Goal: Task Accomplishment & Management: Use online tool/utility

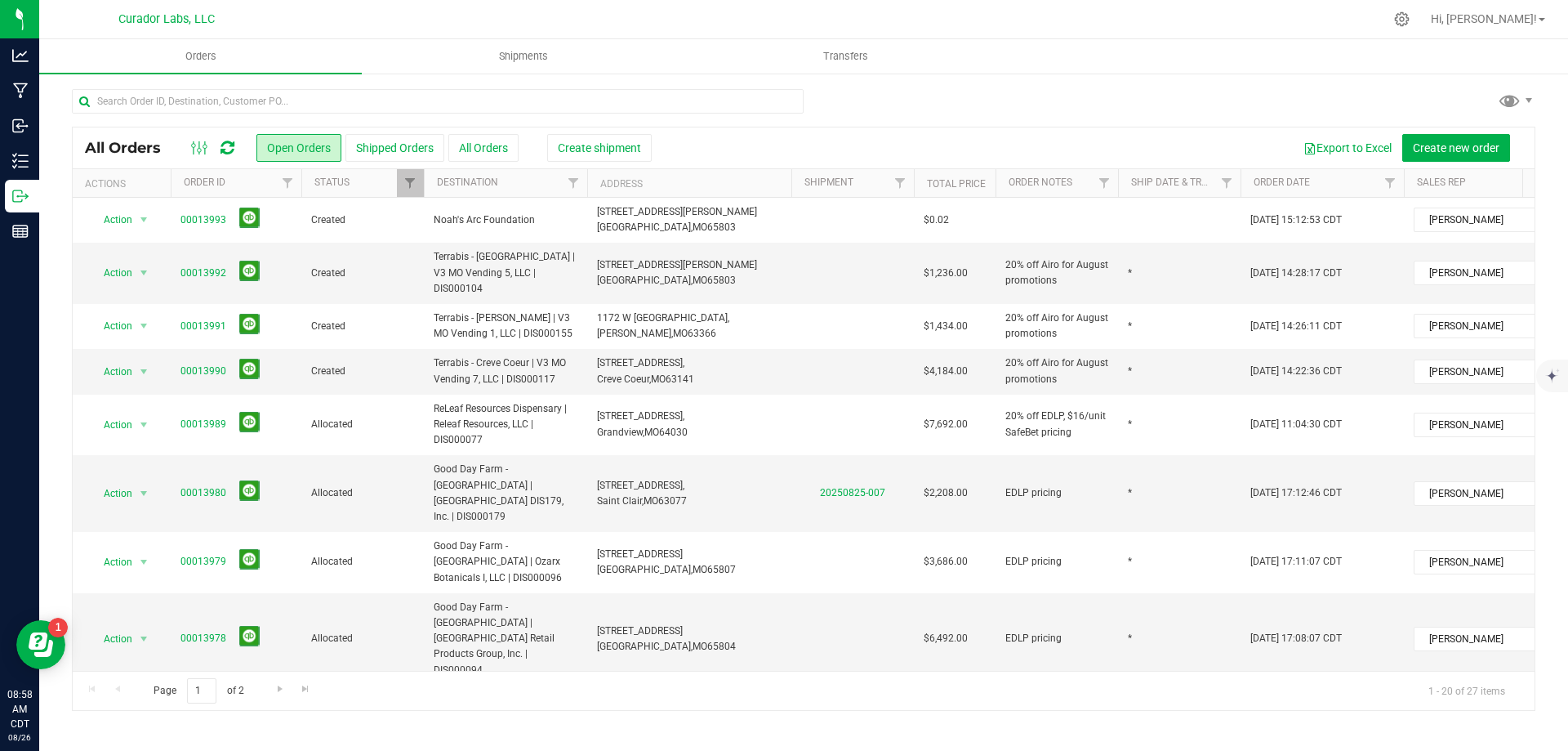
click at [225, 145] on icon at bounding box center [226, 148] width 14 height 16
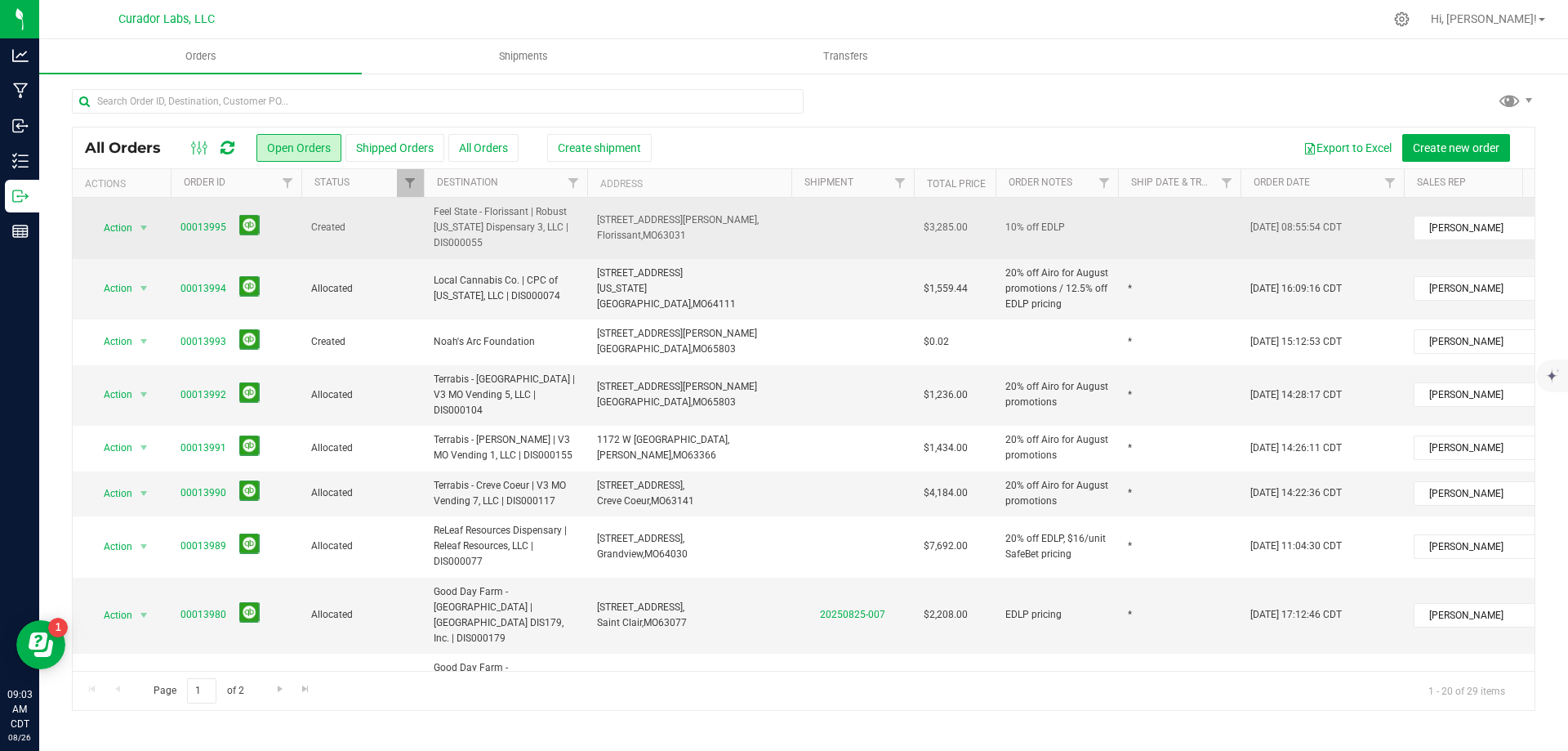
drag, startPoint x: 196, startPoint y: 228, endPoint x: 958, endPoint y: 222, distance: 762.0
click at [974, 226] on tr "Action Action Cancel order Change facility Clone order Edit order Mark as fully…" at bounding box center [881, 228] width 1618 height 62
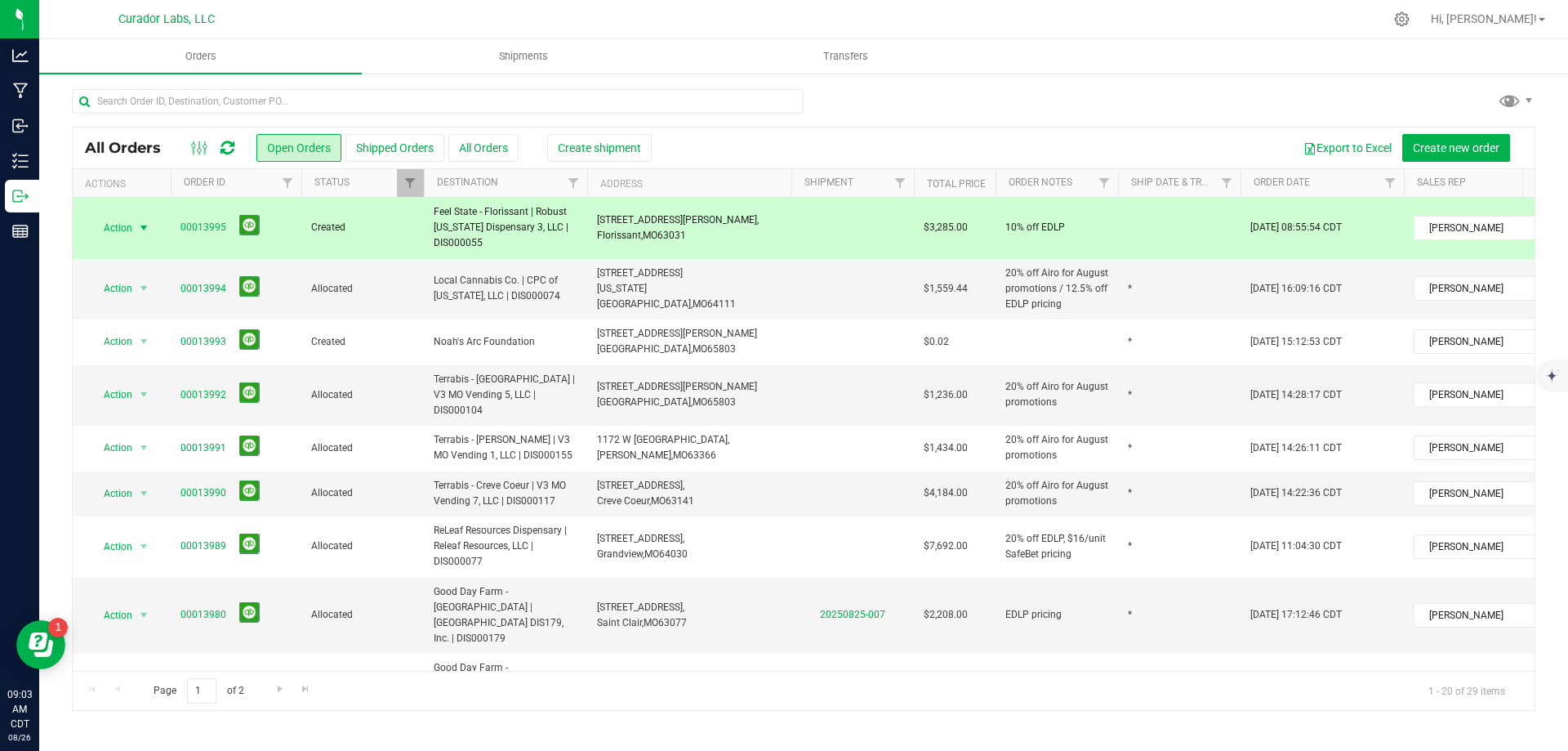
copy tr "00013995 Created Feel State - Florissant | Robust [US_STATE] Dispensary 3, LLC …"
click at [495, 283] on span "Local Cannabis Co. | CPC of [US_STATE], LLC | DIS000074" at bounding box center [505, 288] width 144 height 31
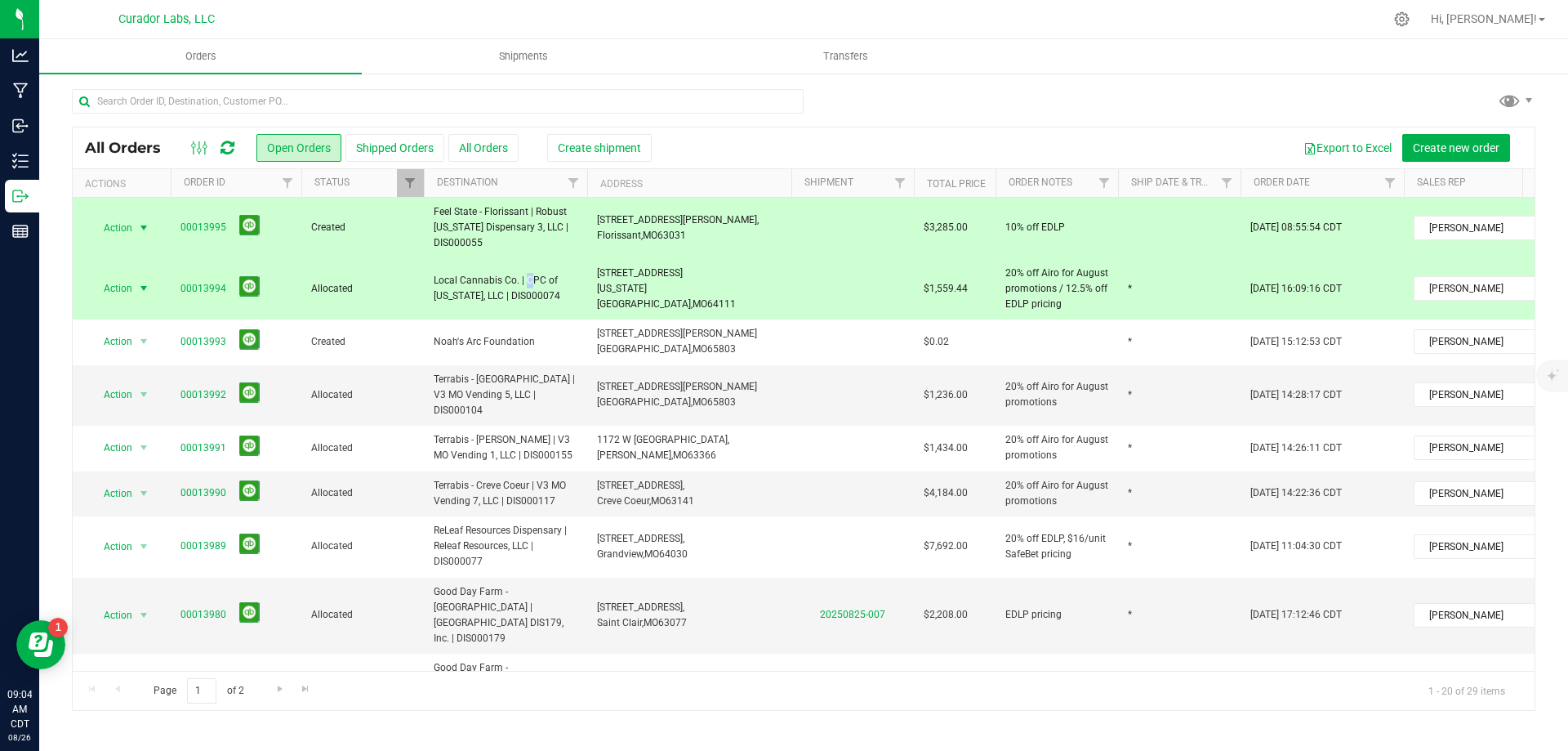
drag, startPoint x: 428, startPoint y: 207, endPoint x: 556, endPoint y: 239, distance: 131.9
click at [577, 245] on td "Feel State - Florissant | Robust [US_STATE] Dispensary 3, LLC | DIS000055" at bounding box center [505, 228] width 163 height 62
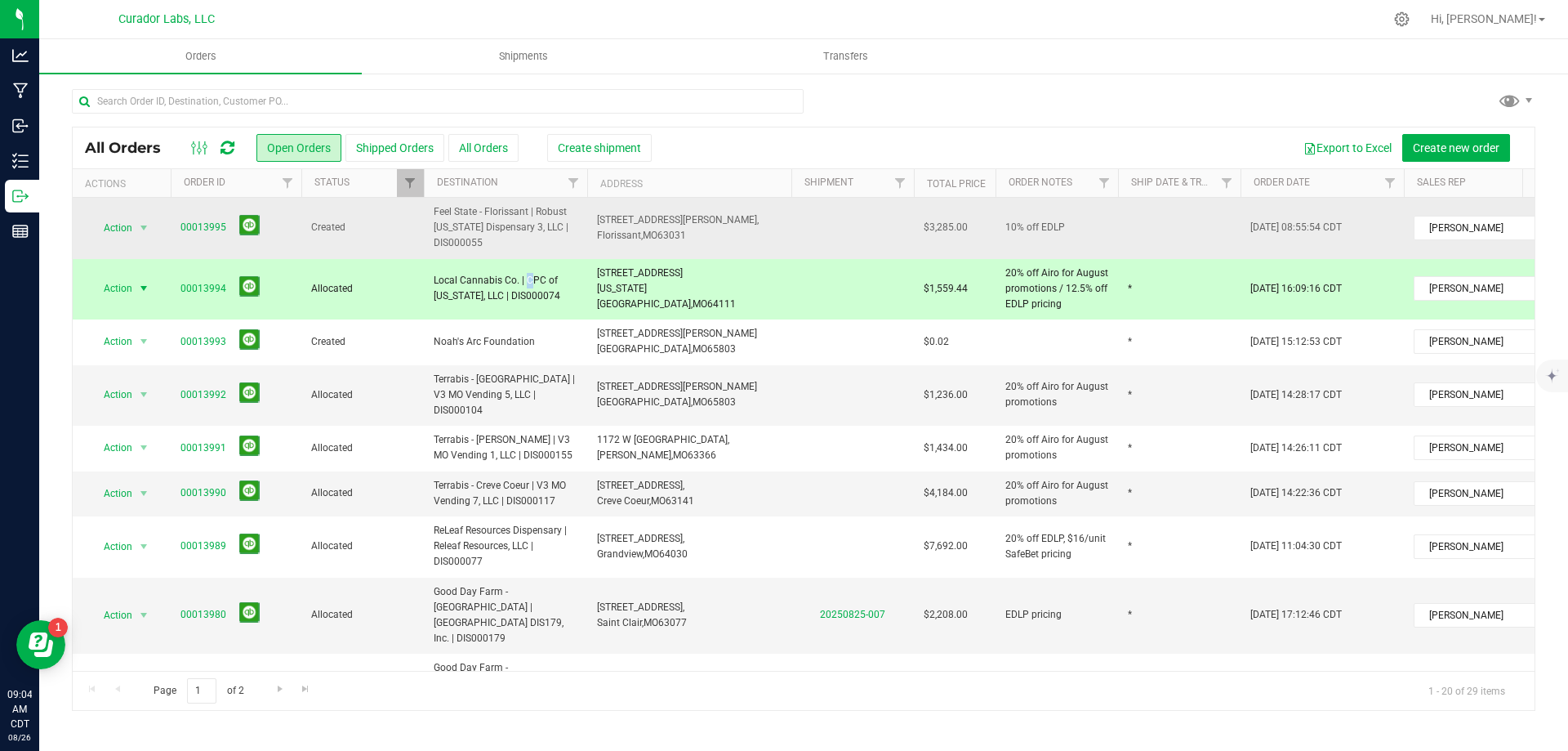
copy span "Feel State - Florissant | Robust [US_STATE] Dispensary 3, LLC | DIS000055"
drag, startPoint x: 598, startPoint y: 217, endPoint x: 689, endPoint y: 234, distance: 92.6
click at [689, 234] on span "[STREET_ADDRESS][PERSON_NAME], Florissant, [GEOGRAPHIC_DATA] 63031" at bounding box center [678, 227] width 162 height 31
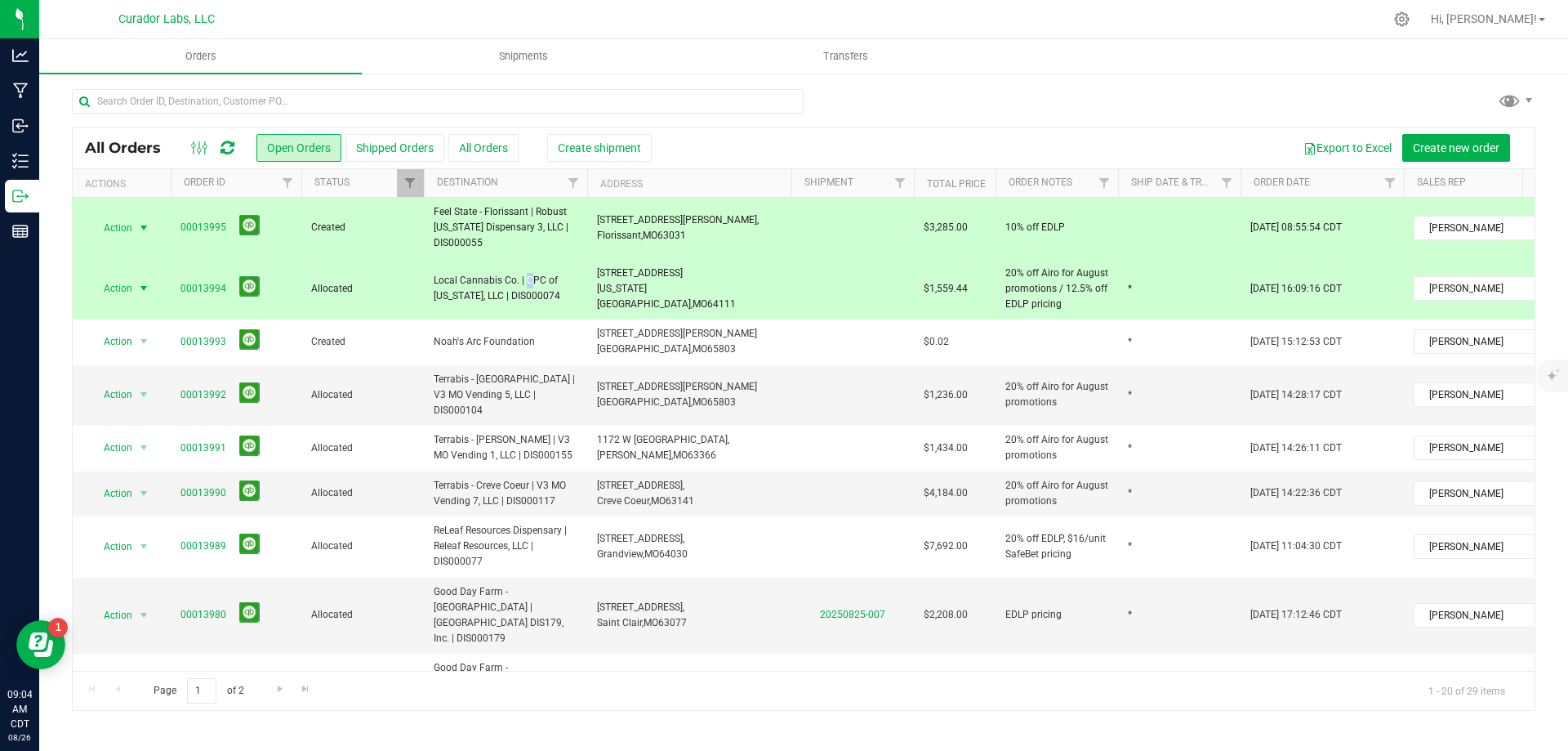
copy span "[STREET_ADDRESS][PERSON_NAME]"
click at [226, 150] on icon at bounding box center [226, 148] width 14 height 16
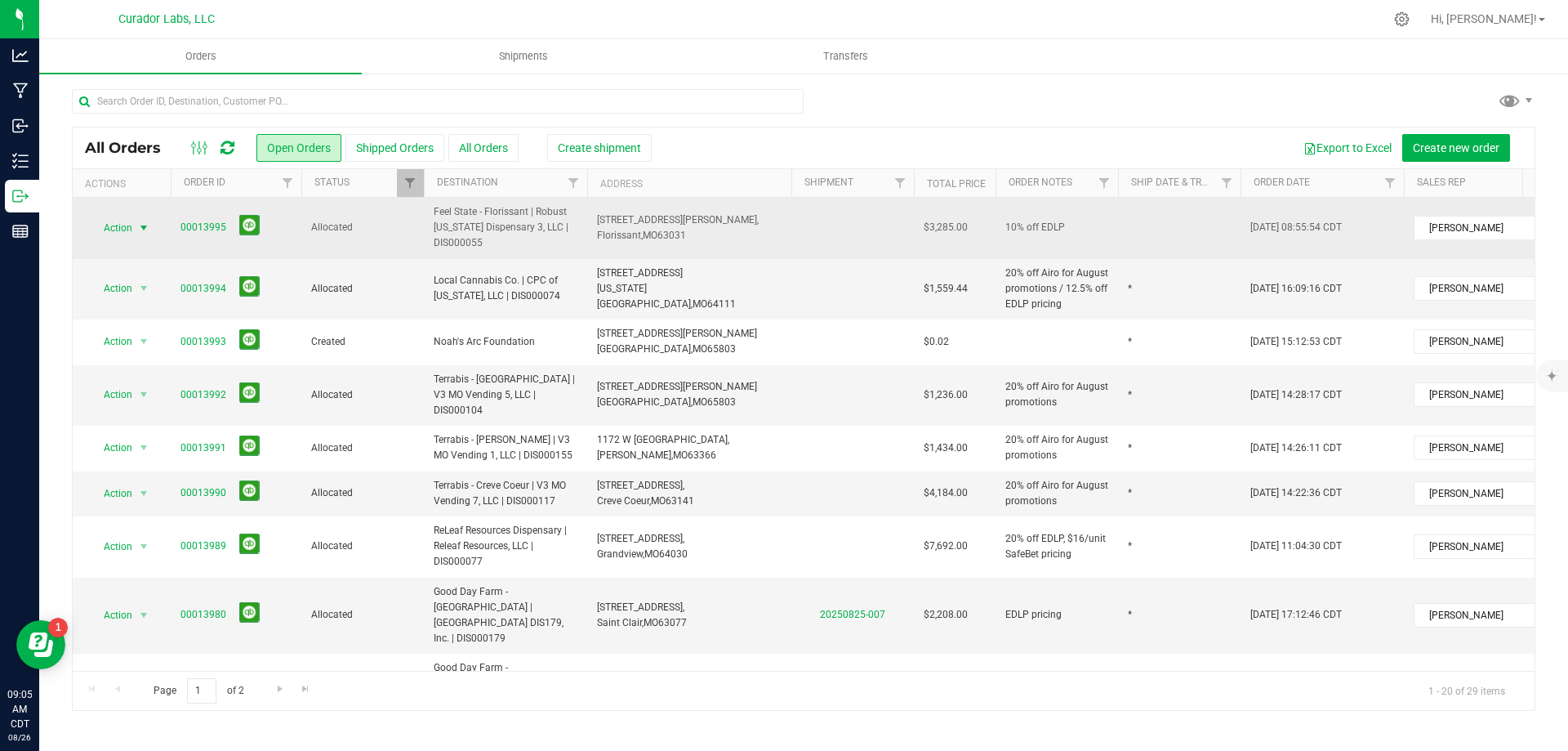
click at [141, 237] on span "select" at bounding box center [144, 227] width 21 height 23
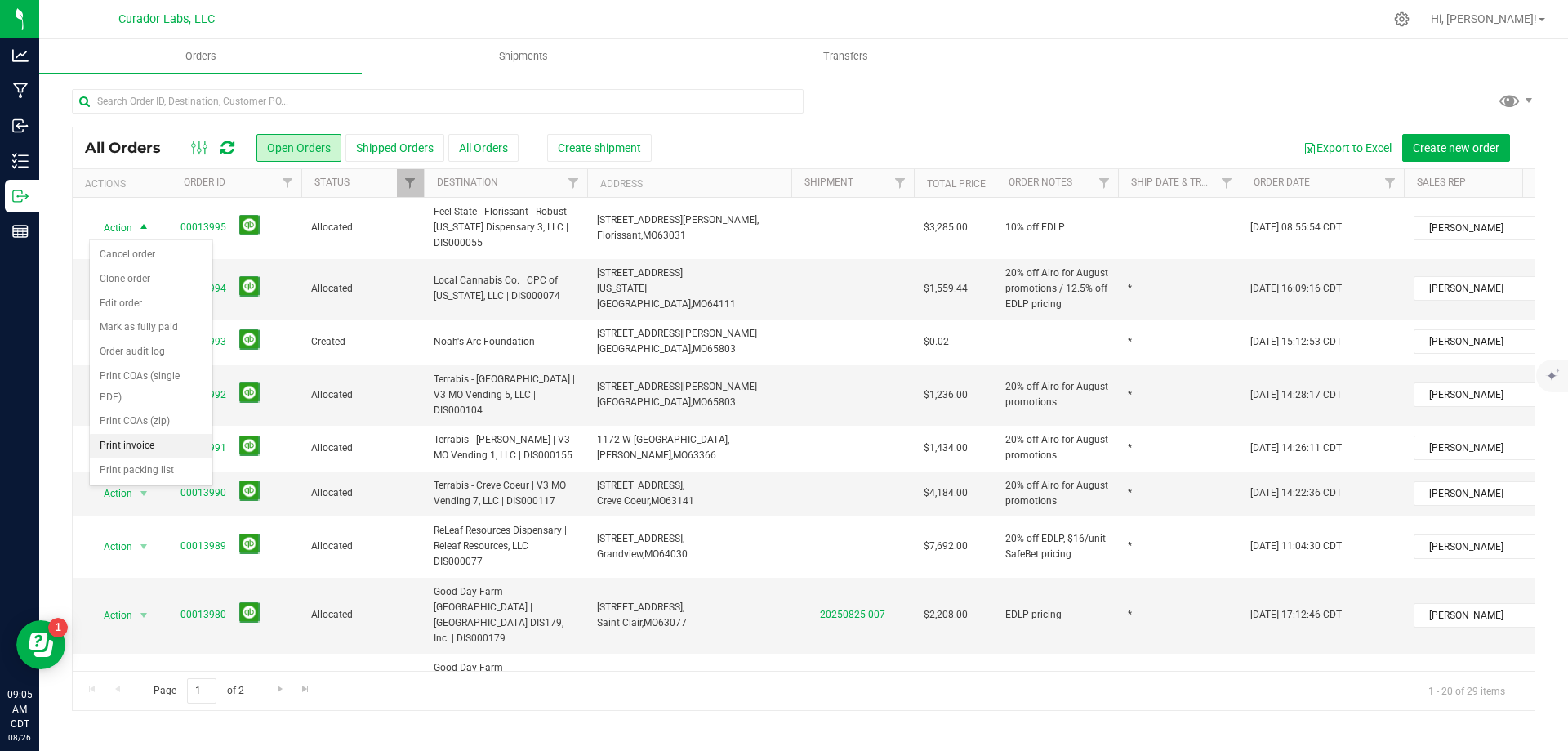
click at [164, 442] on li "Print invoice" at bounding box center [150, 446] width 122 height 24
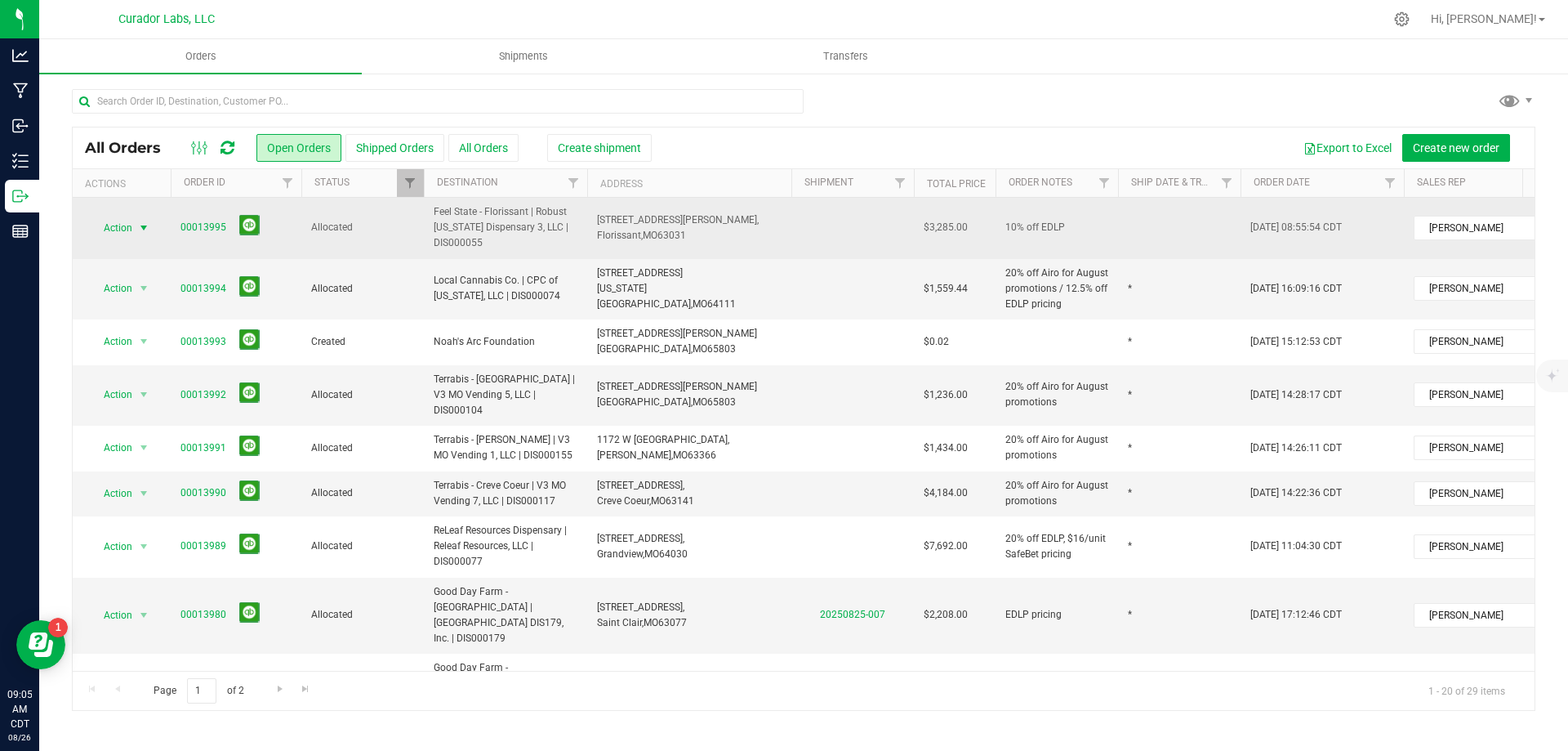
click at [111, 232] on span "Action" at bounding box center [111, 227] width 44 height 23
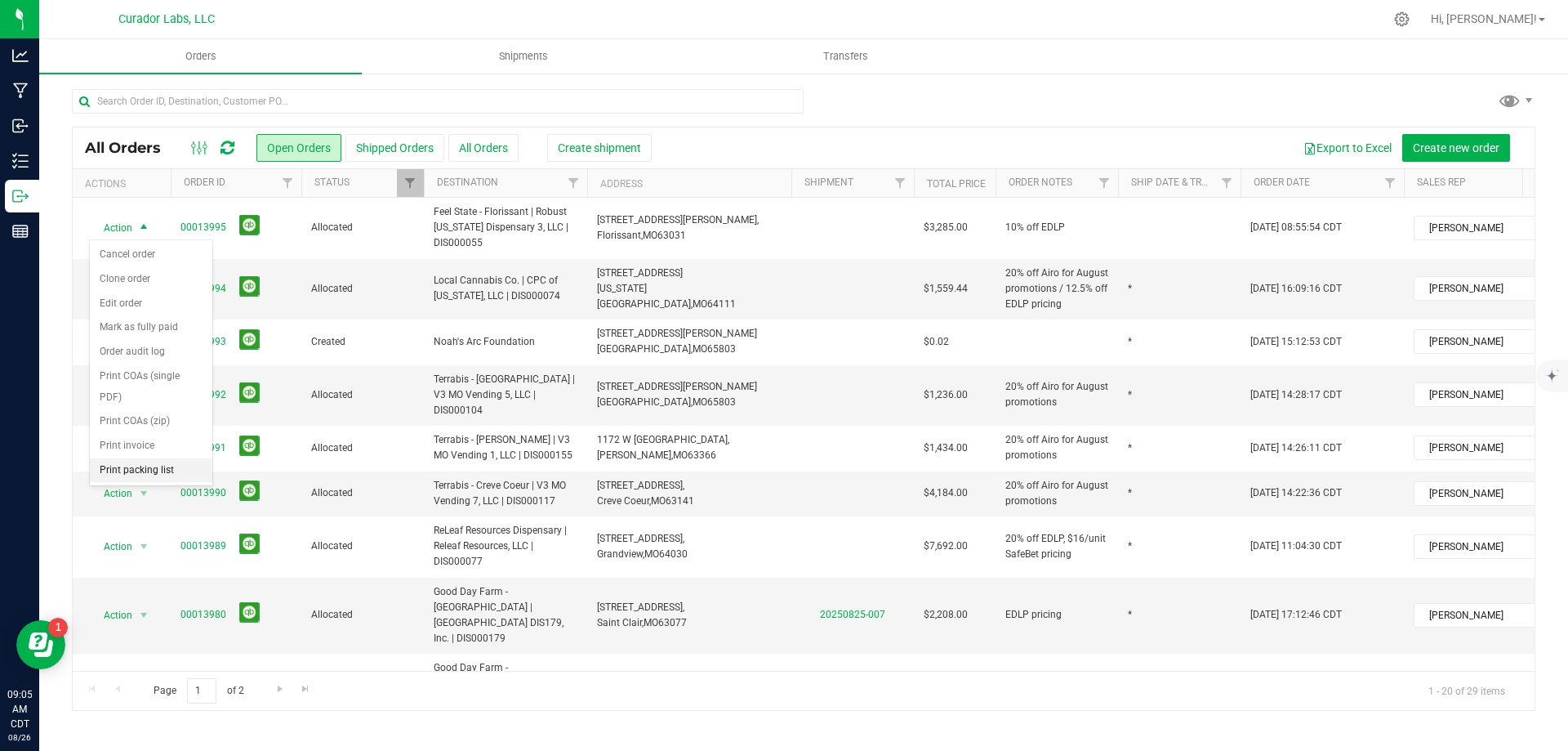
click at [158, 473] on li "Print packing list" at bounding box center [150, 470] width 122 height 24
